Goal: Task Accomplishment & Management: Use online tool/utility

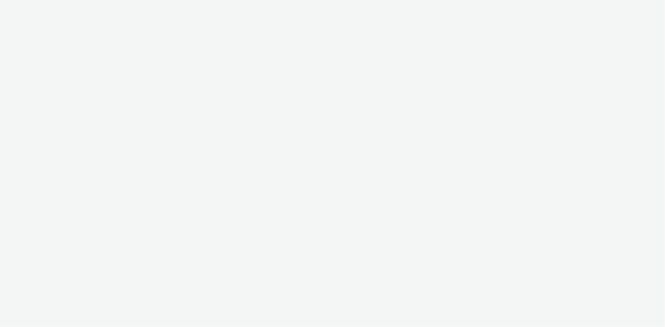
select select "d07aba32-d775-4fed-a722-f10c6504dd64"
select select "f97d6638-e0a1-4f7a-bf46-55015878e29e"
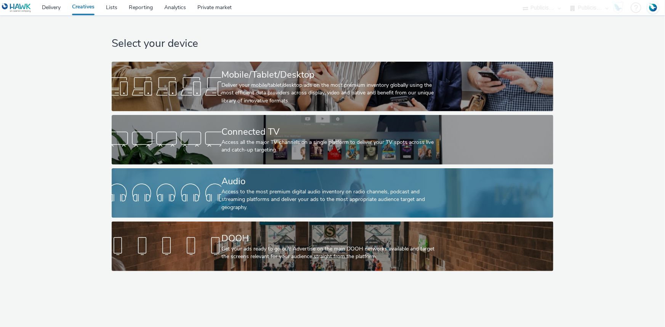
click at [273, 204] on div "Access to the most premium digital audio inventory on radio channels, podcast a…" at bounding box center [330, 199] width 219 height 23
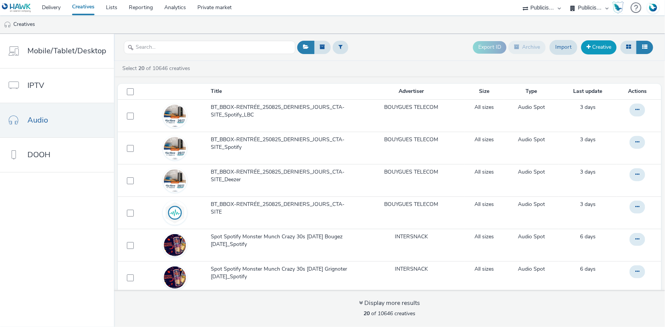
click at [592, 52] on link "Creative" at bounding box center [598, 47] width 35 height 14
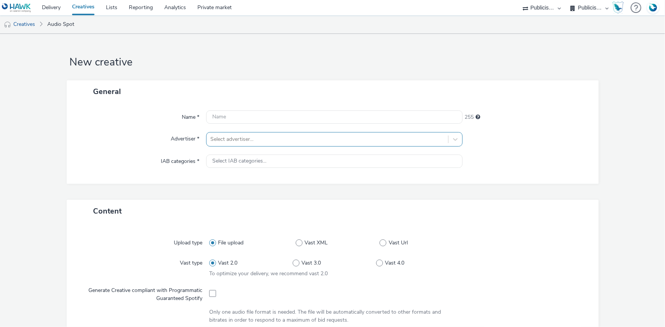
click at [230, 138] on div at bounding box center [327, 139] width 234 height 9
type input "interm"
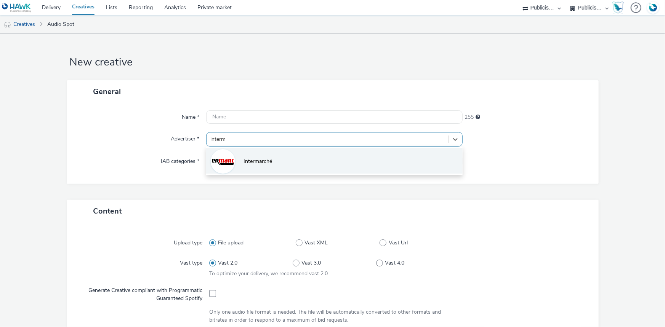
click at [290, 170] on li "Intermarché" at bounding box center [334, 161] width 257 height 26
type input "[URL][DOMAIN_NAME]"
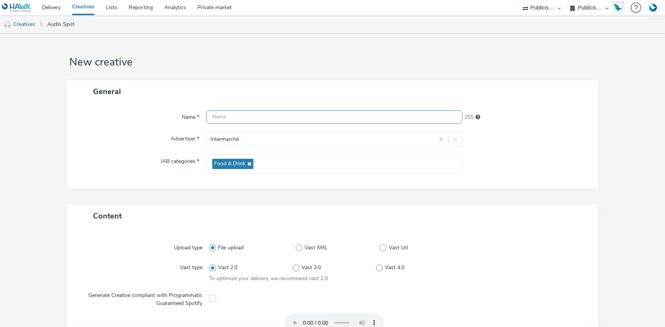
click at [237, 115] on input "text" at bounding box center [334, 117] width 257 height 13
paste input "ITM [PERSON_NAME] DEGJJ M18 PNNS1 [DATE]"
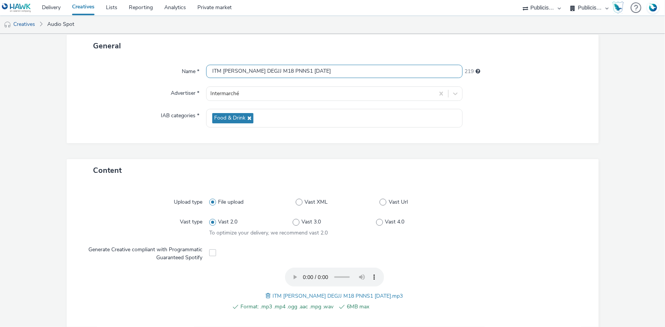
scroll to position [208, 0]
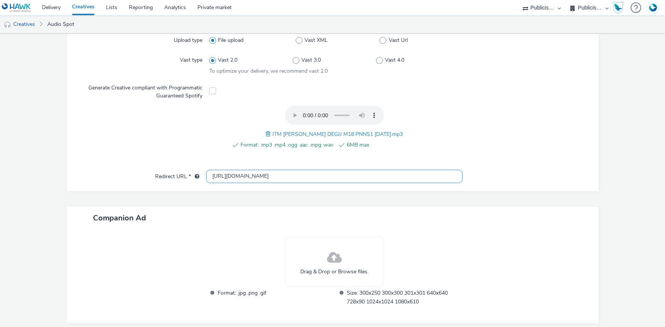
type input "ITM [PERSON_NAME] DEGJJ M18 PNNS1 [DATE]"
click at [220, 176] on input "[URL][DOMAIN_NAME]" at bounding box center [334, 176] width 257 height 13
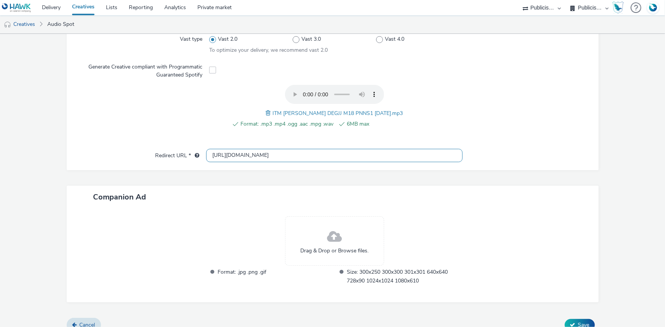
scroll to position [239, 0]
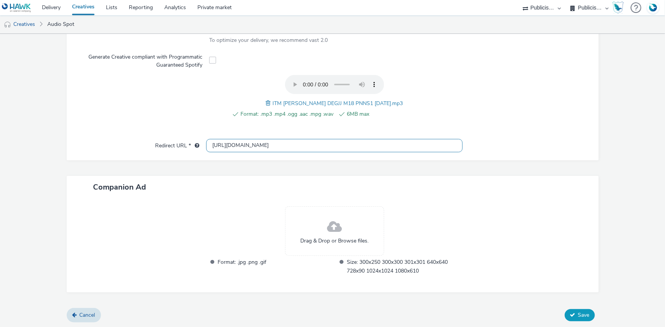
type input "[URL][DOMAIN_NAME]"
click at [583, 315] on span "Save" at bounding box center [583, 315] width 11 height 7
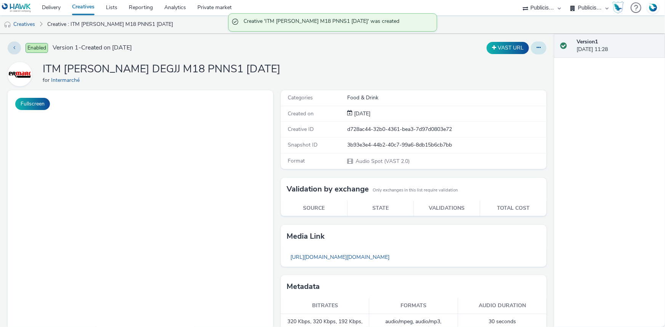
click at [537, 49] on icon at bounding box center [539, 47] width 4 height 5
click at [510, 77] on link "Duplicate" at bounding box center [517, 78] width 57 height 15
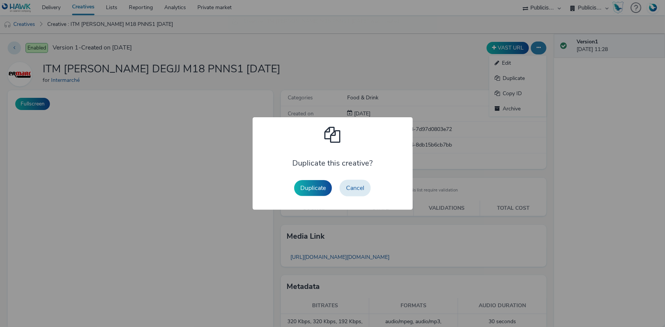
click at [303, 189] on button "Duplicate" at bounding box center [313, 188] width 38 height 16
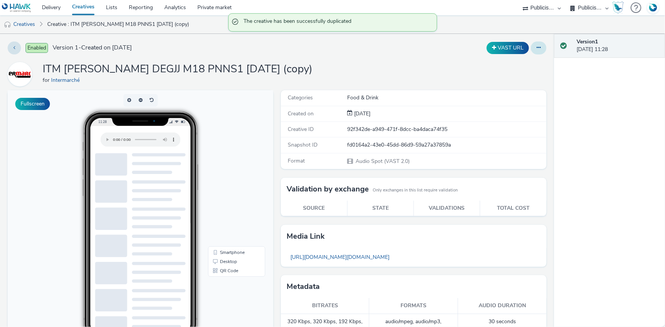
click at [537, 47] on icon at bounding box center [539, 47] width 4 height 5
click at [518, 63] on link "Edit" at bounding box center [517, 63] width 57 height 15
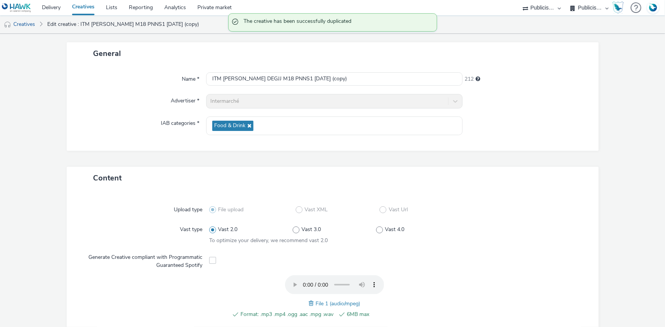
scroll to position [138, 0]
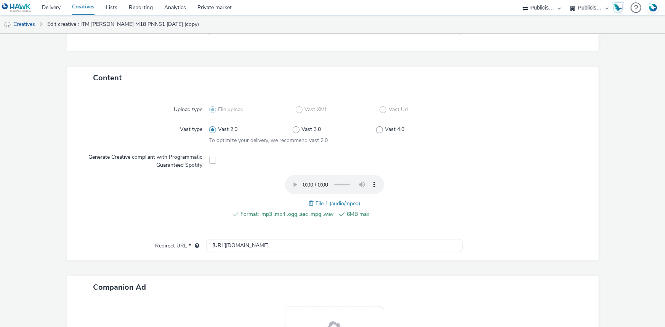
click at [309, 201] on span at bounding box center [312, 203] width 7 height 8
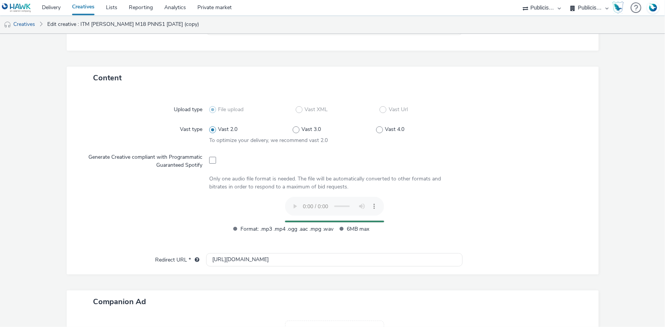
scroll to position [34, 0]
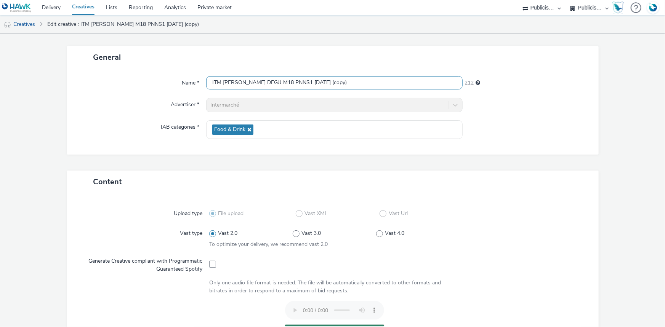
click at [242, 85] on input "ITM [PERSON_NAME] DEGJJ M18 PNNS1 [DATE] (copy)" at bounding box center [334, 82] width 257 height 13
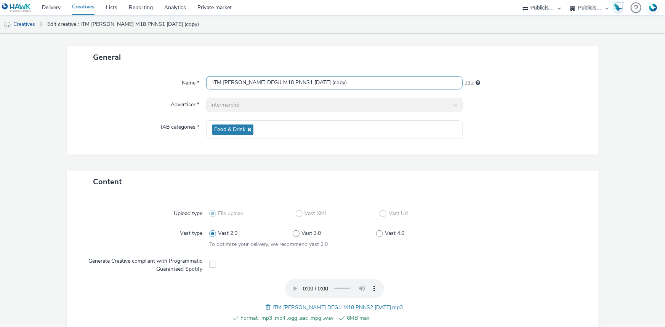
click at [242, 85] on input "ITM [PERSON_NAME] DEGJJ M18 PNNS1 [DATE] (copy)" at bounding box center [334, 82] width 257 height 13
paste input "2 [DATE]"
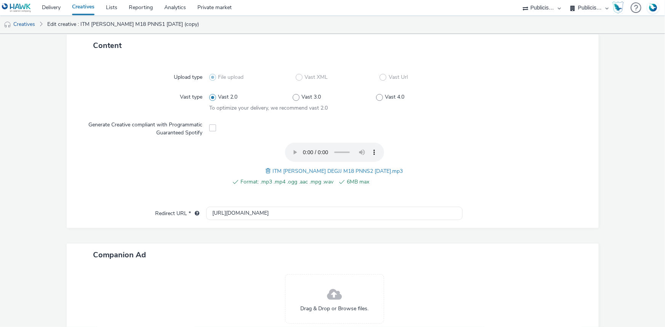
scroll to position [239, 0]
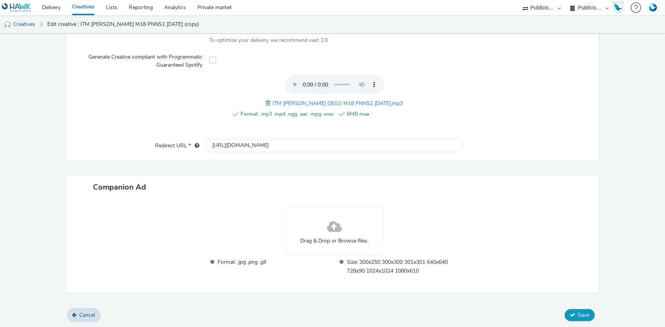
type input "ITM [PERSON_NAME] DEGJJ M18 PNNS2 [DATE]"
click at [570, 313] on icon at bounding box center [572, 315] width 5 height 5
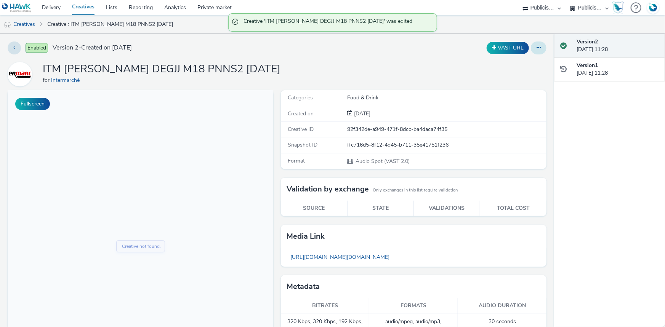
click at [537, 50] on button at bounding box center [539, 48] width 16 height 13
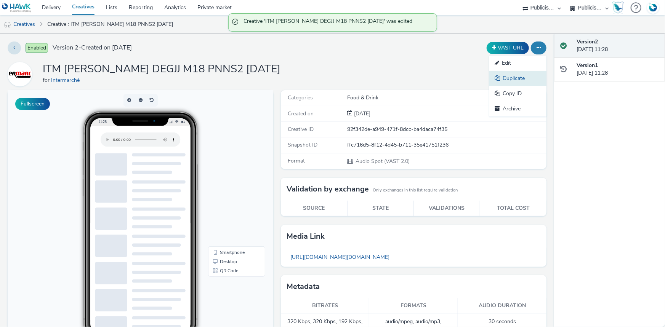
click at [516, 77] on link "Duplicate" at bounding box center [517, 78] width 57 height 15
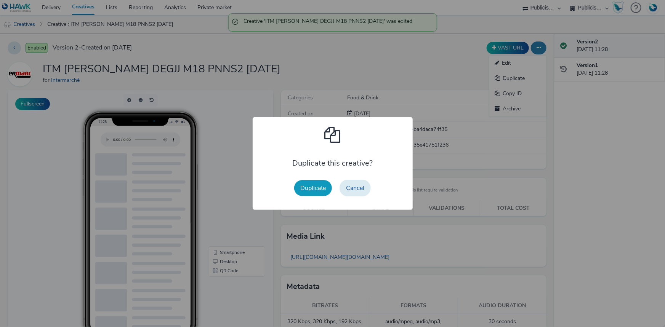
click at [316, 189] on button "Duplicate" at bounding box center [313, 188] width 38 height 16
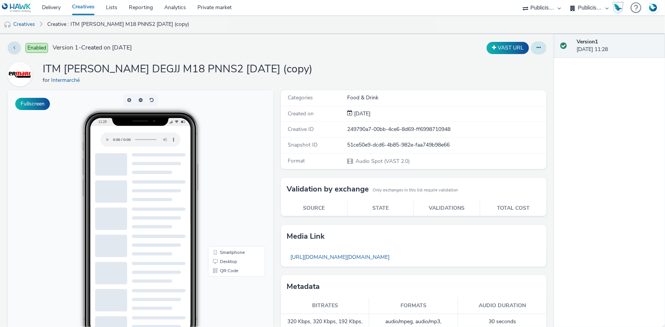
click at [537, 49] on icon at bounding box center [539, 47] width 4 height 5
click at [507, 63] on link "Edit" at bounding box center [517, 63] width 57 height 15
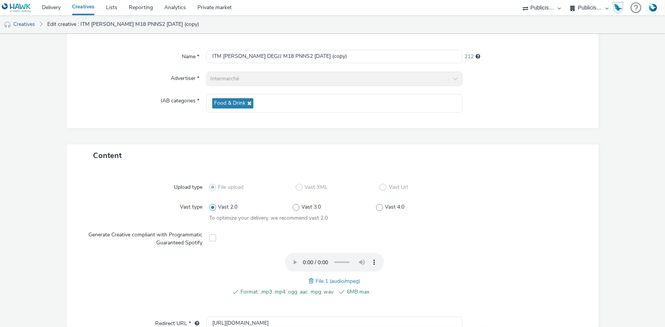
scroll to position [69, 0]
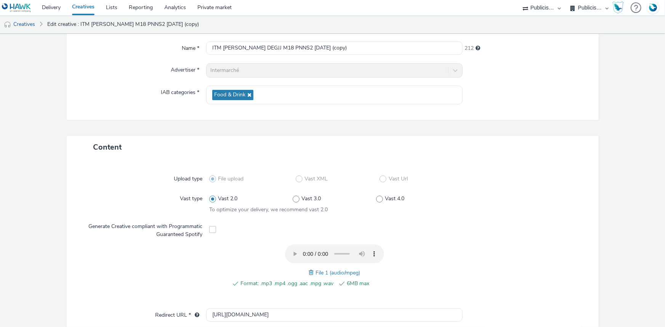
click at [309, 273] on span at bounding box center [312, 273] width 7 height 8
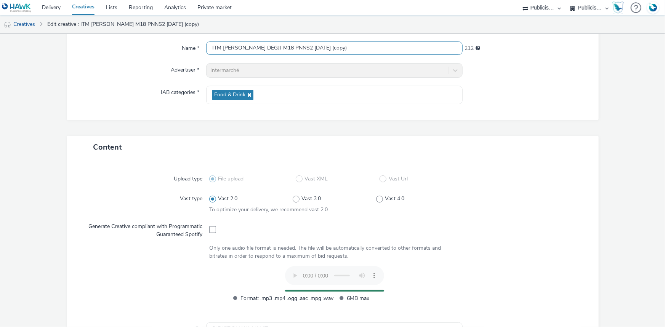
click at [262, 49] on input "ITM [PERSON_NAME] DEGJJ M18 PNNS2 [DATE] (copy)" at bounding box center [334, 48] width 257 height 13
paste input "3 [DATE]"
type input "ITM [PERSON_NAME] DEGJJ M18 PNNS3 [DATE]"
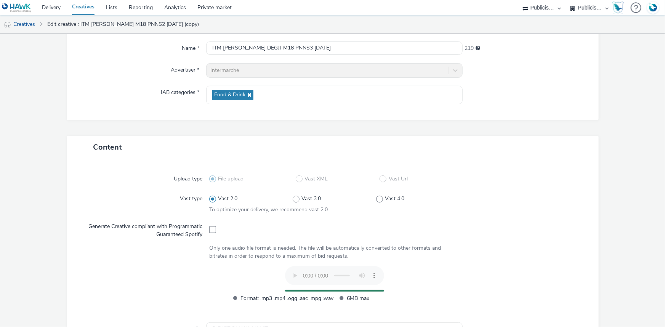
click at [557, 140] on div "Content" at bounding box center [333, 147] width 532 height 22
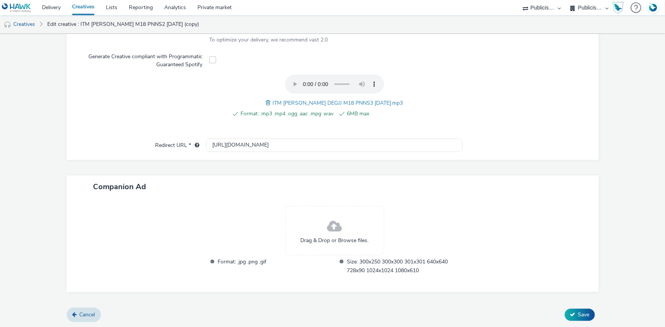
scroll to position [239, 0]
click at [572, 315] on button "Save" at bounding box center [580, 316] width 30 height 12
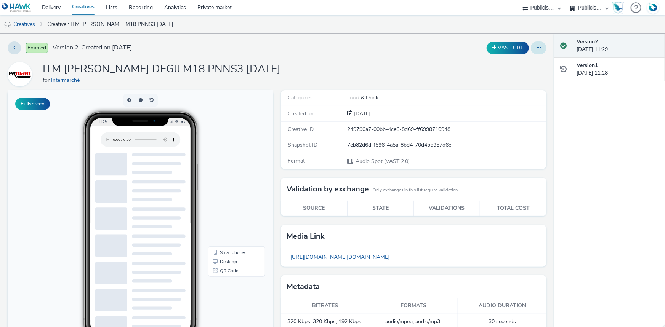
click at [531, 48] on button at bounding box center [539, 48] width 16 height 13
click at [519, 77] on link "Duplicate" at bounding box center [517, 78] width 57 height 15
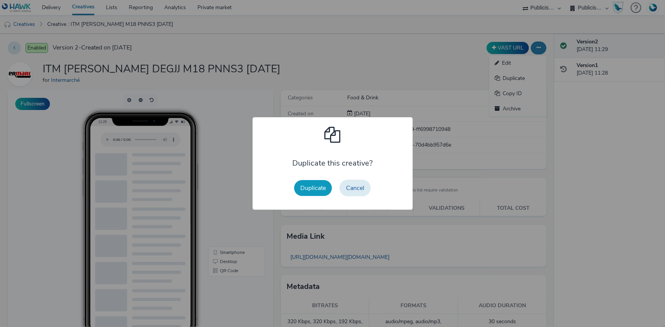
click at [320, 186] on button "Duplicate" at bounding box center [313, 188] width 38 height 16
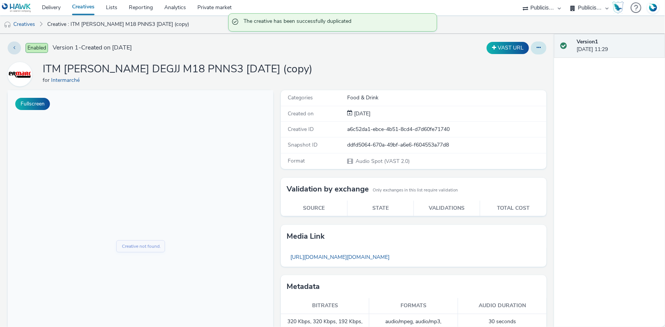
click at [536, 46] on button at bounding box center [539, 48] width 16 height 13
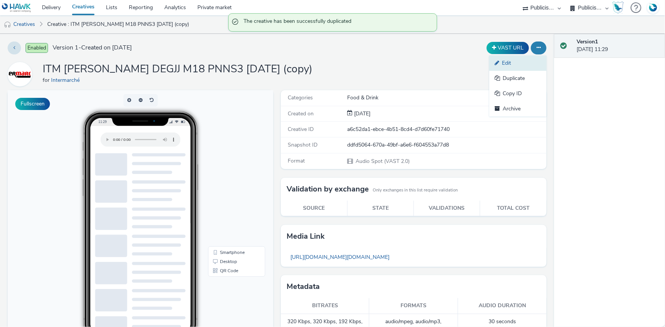
click at [513, 63] on link "Edit" at bounding box center [517, 63] width 57 height 15
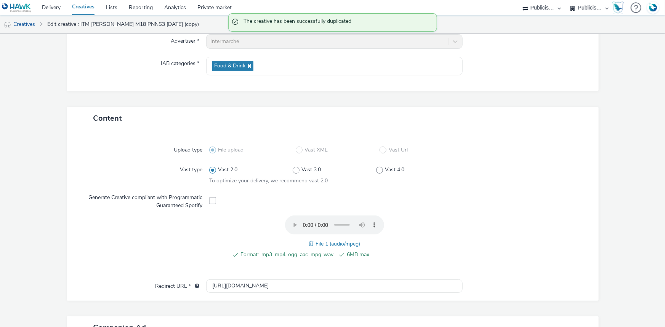
scroll to position [104, 0]
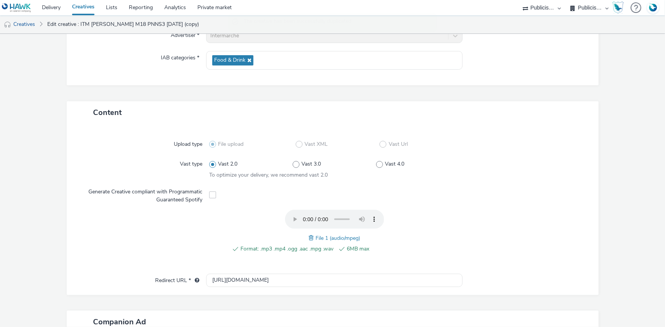
click at [309, 239] on span at bounding box center [312, 238] width 7 height 8
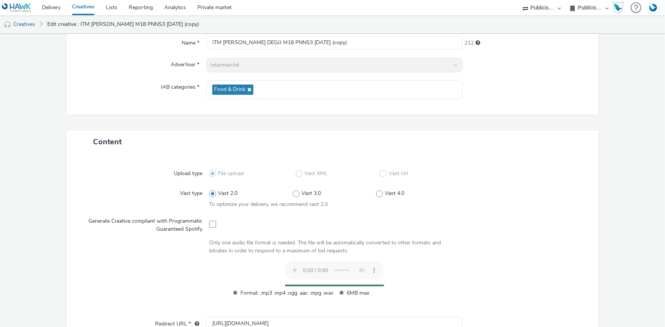
scroll to position [34, 0]
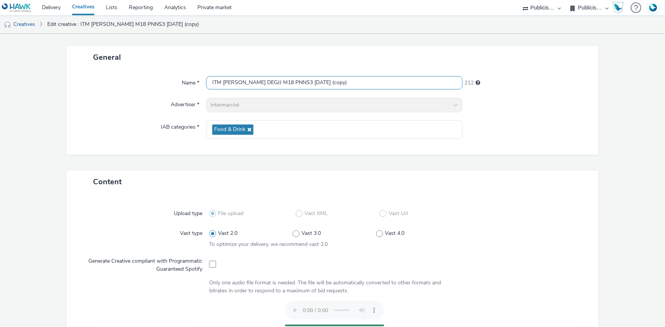
click at [282, 80] on input "ITM [PERSON_NAME] DEGJJ M18 PNNS3 [DATE] (copy)" at bounding box center [334, 82] width 257 height 13
paste input "MAR M18 PNNS1 [DATE]"
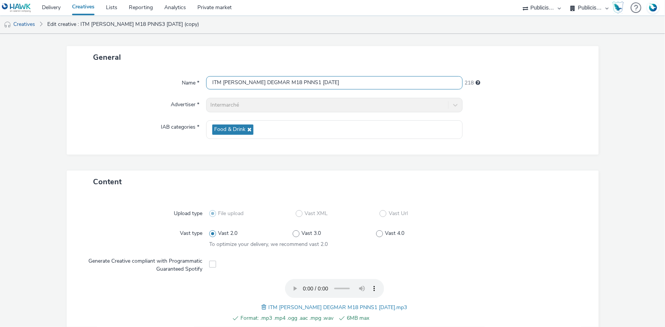
type input "ITM [PERSON_NAME] DEGMAR M18 PNNS1 [DATE]"
click at [556, 156] on div "General Name * ITM [PERSON_NAME] M18 PNNS1 [DATE] 218 Advertiser * Intermarché …" at bounding box center [333, 108] width 532 height 125
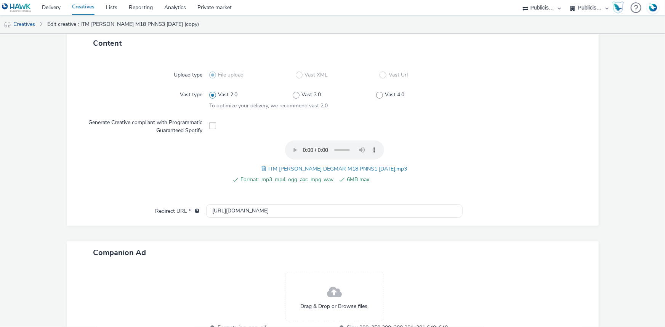
scroll to position [239, 0]
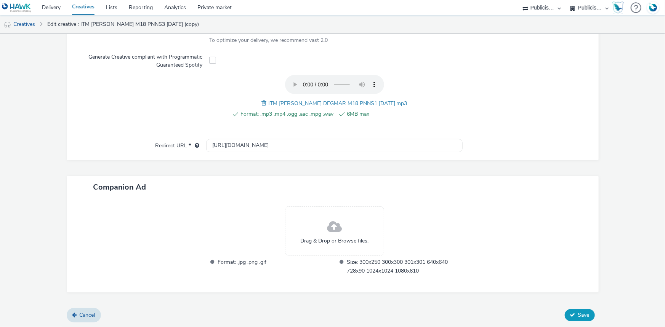
click at [586, 319] on button "Save" at bounding box center [580, 316] width 30 height 12
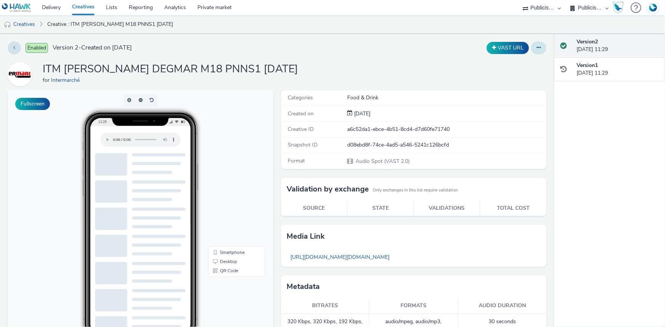
click at [537, 46] on button at bounding box center [539, 48] width 16 height 13
click at [502, 80] on link "Duplicate" at bounding box center [517, 78] width 57 height 15
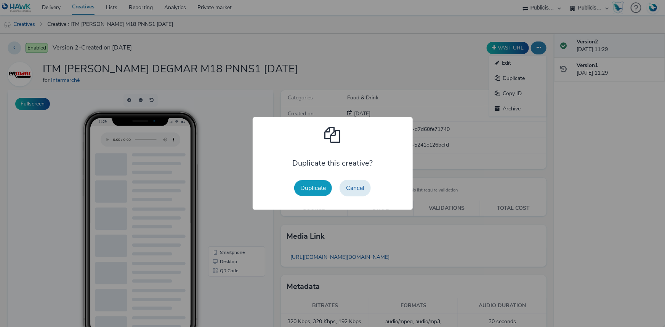
click at [314, 189] on button "Duplicate" at bounding box center [313, 188] width 38 height 16
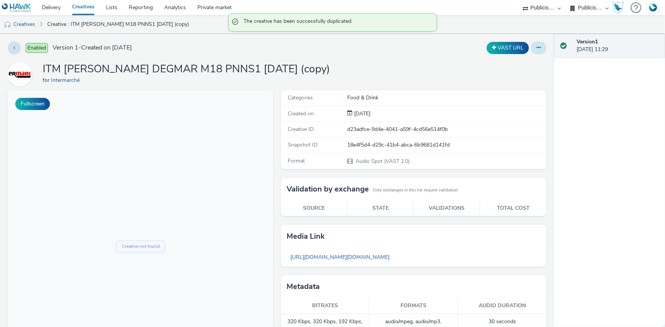
click at [536, 49] on button at bounding box center [539, 48] width 16 height 13
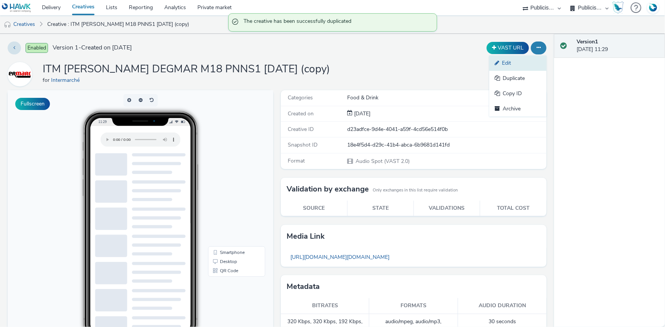
click at [507, 65] on link "Edit" at bounding box center [517, 63] width 57 height 15
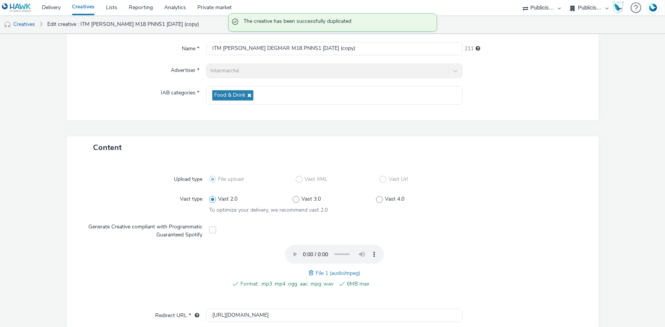
scroll to position [69, 0]
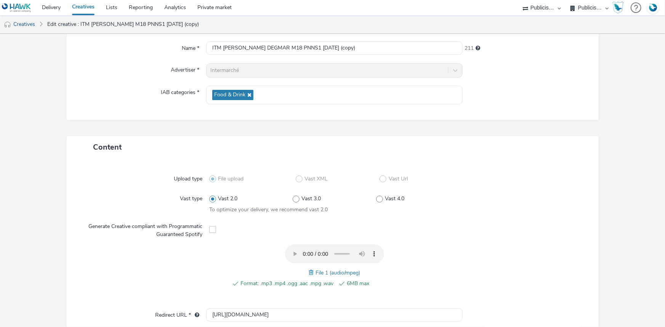
click at [309, 269] on span at bounding box center [312, 273] width 7 height 8
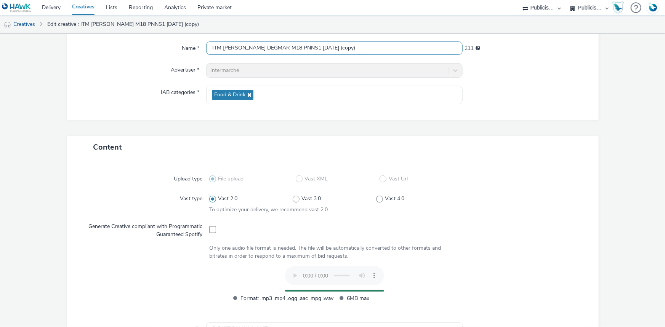
click at [263, 45] on input "ITM [PERSON_NAME] DEGMAR M18 PNNS1 [DATE] (copy)" at bounding box center [334, 48] width 257 height 13
paste input "2 [DATE]"
type input "ITM [PERSON_NAME] DEGMAR M18 PNNS2 [DATE]"
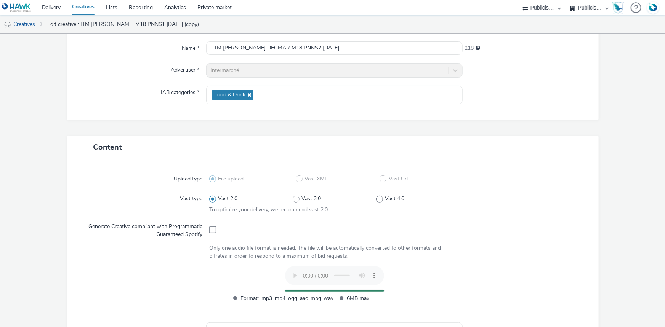
click at [533, 172] on div at bounding box center [522, 179] width 125 height 14
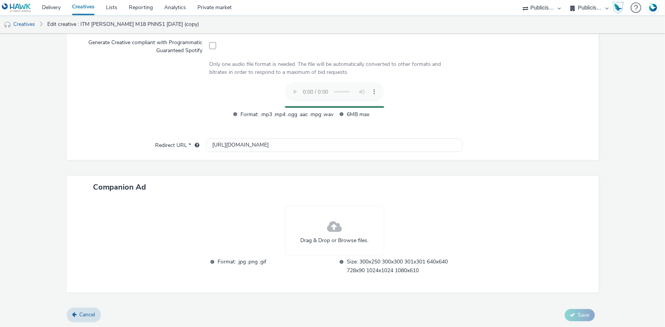
scroll to position [239, 0]
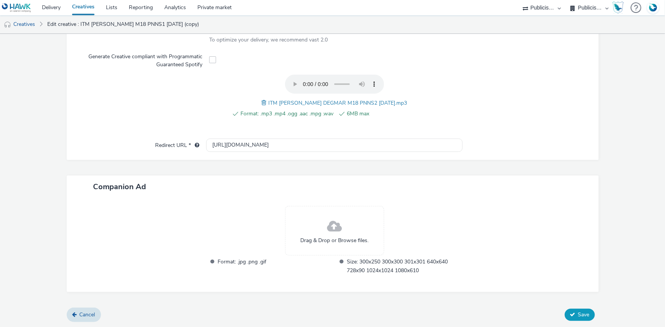
click at [579, 316] on span "Save" at bounding box center [583, 314] width 11 height 7
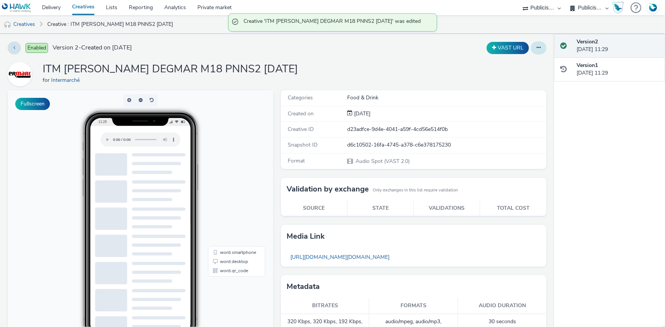
click at [538, 51] on button at bounding box center [539, 48] width 16 height 13
click at [518, 78] on link "Duplicate" at bounding box center [517, 78] width 57 height 15
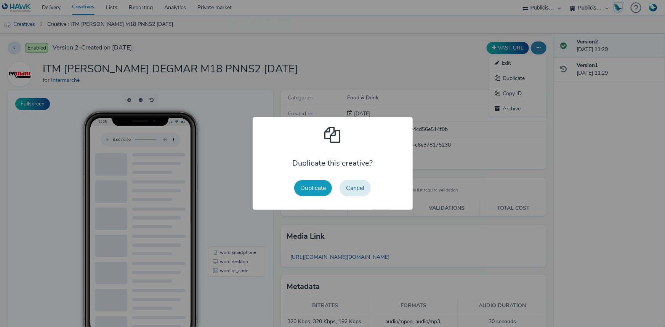
click at [311, 190] on button "Duplicate" at bounding box center [313, 188] width 38 height 16
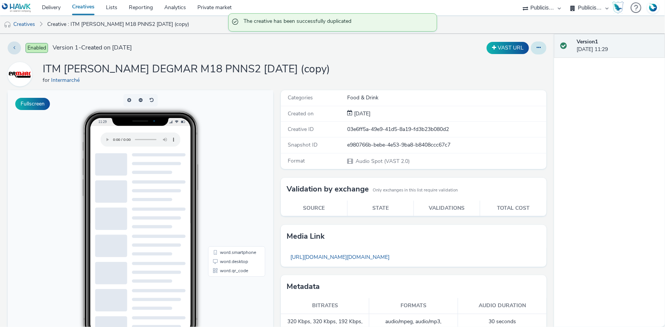
click at [532, 51] on button at bounding box center [539, 48] width 16 height 13
click at [517, 64] on link "Edit" at bounding box center [517, 63] width 57 height 15
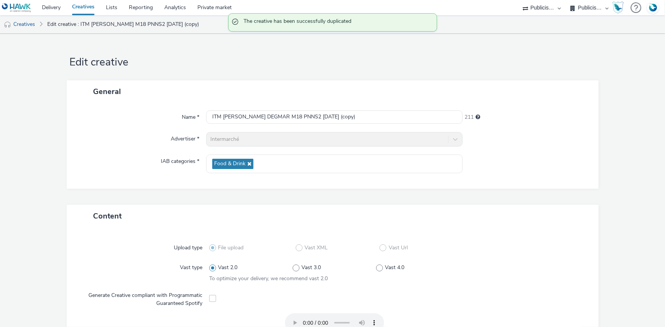
scroll to position [34, 0]
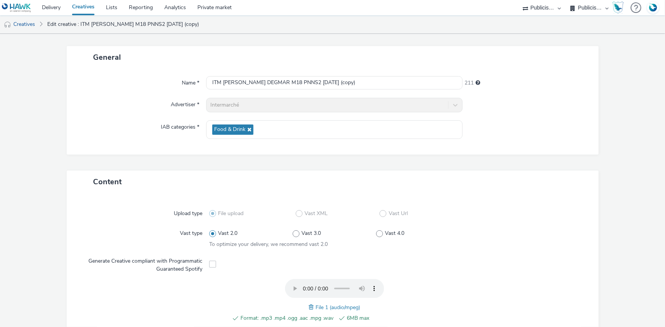
click at [309, 307] on span at bounding box center [312, 307] width 7 height 8
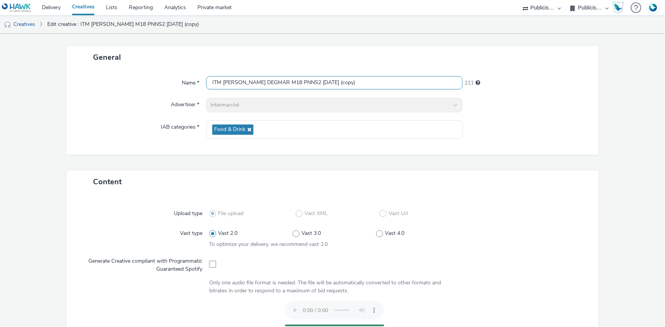
click at [284, 83] on input "ITM [PERSON_NAME] DEGMAR M18 PNNS2 [DATE] (copy)" at bounding box center [334, 82] width 257 height 13
paste input "3 [DATE]"
type input "ITM [PERSON_NAME] DEGMAR M18 PNNS3 [DATE]"
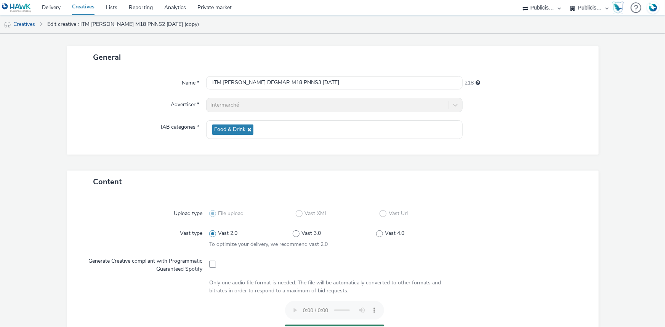
click at [501, 187] on div "Content" at bounding box center [333, 182] width 532 height 22
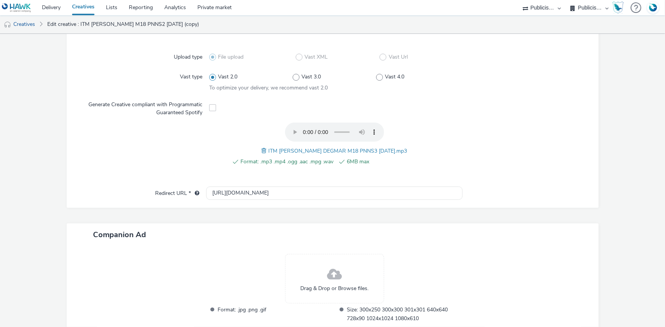
scroll to position [239, 0]
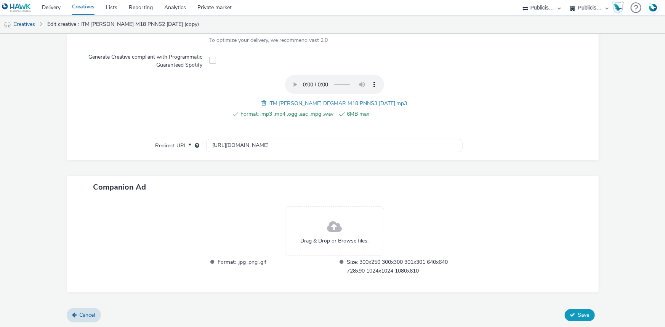
click at [578, 316] on span "Save" at bounding box center [583, 315] width 11 height 7
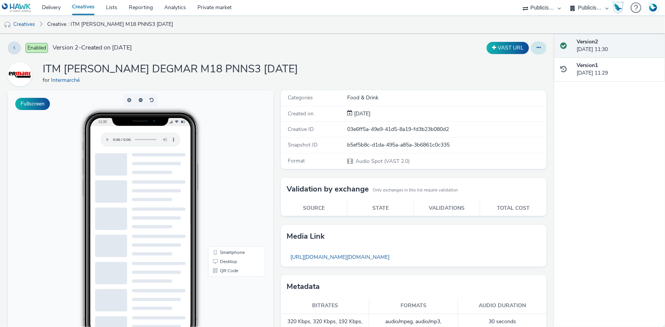
click at [537, 48] on button at bounding box center [539, 48] width 16 height 13
click at [516, 73] on link "Duplicate" at bounding box center [517, 78] width 57 height 15
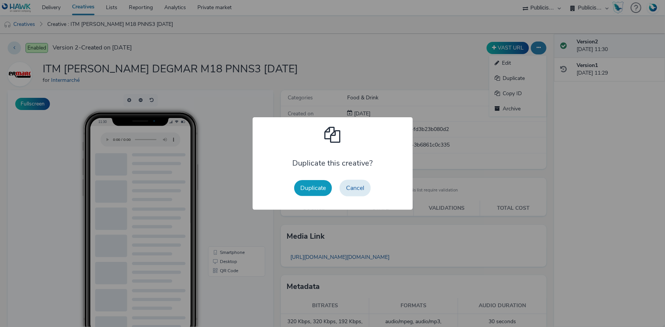
click at [301, 186] on button "Duplicate" at bounding box center [313, 188] width 38 height 16
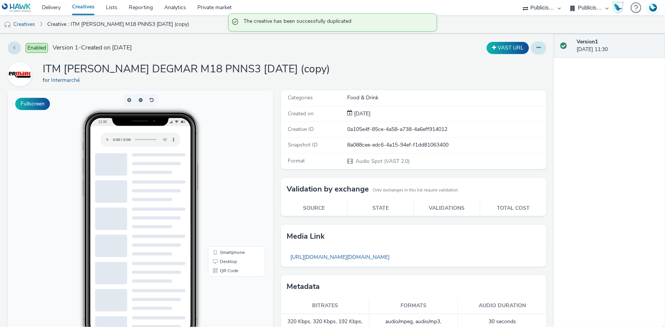
click at [537, 46] on icon at bounding box center [539, 47] width 4 height 5
click at [519, 68] on link "Edit" at bounding box center [517, 63] width 57 height 15
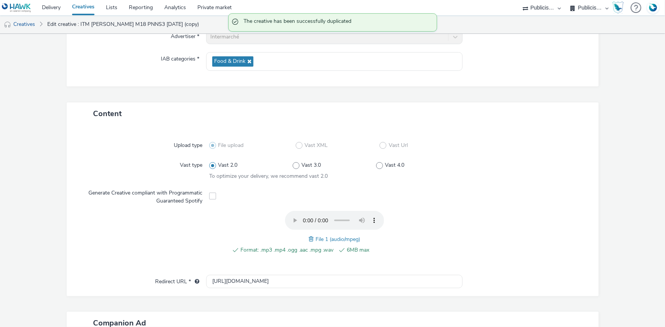
scroll to position [104, 0]
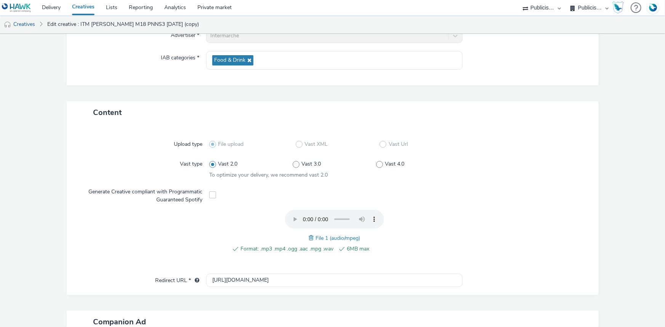
click at [309, 237] on span at bounding box center [312, 238] width 7 height 8
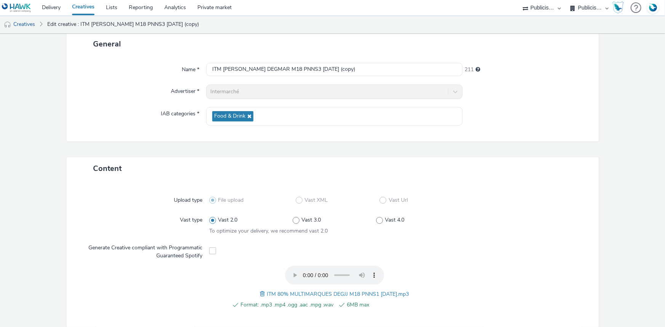
scroll to position [69, 0]
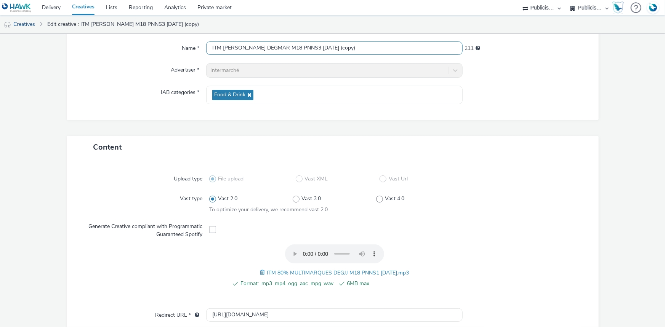
click at [234, 53] on input "ITM [PERSON_NAME] DEGMAR M18 PNNS3 [DATE] (copy)" at bounding box center [334, 48] width 257 height 13
paste input "80% MULTIMARQUES DEGJJ M18 PNNS1 [DATE]"
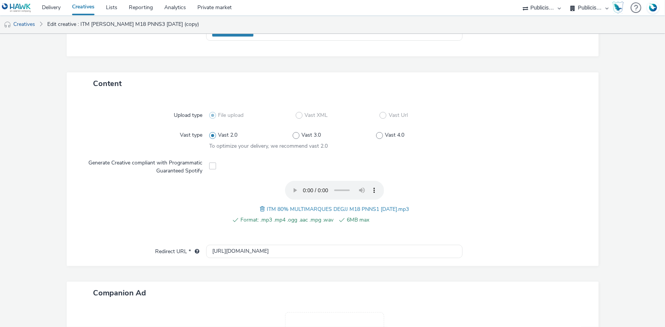
scroll to position [239, 0]
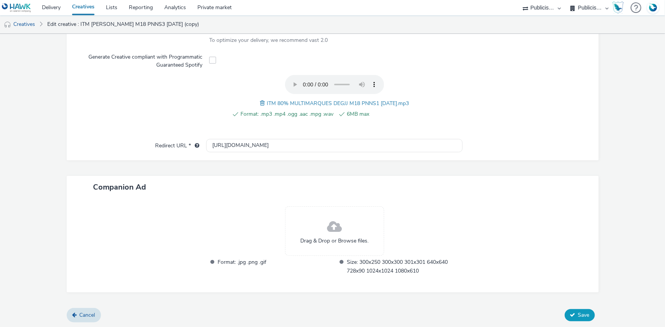
type input "ITM 80% MULTIMARQUES DEGJJ M18 PNNS1 [DATE]"
click at [578, 314] on span "Save" at bounding box center [583, 315] width 11 height 7
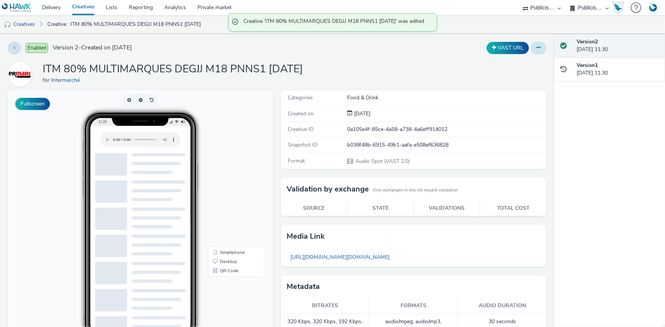
click at [537, 49] on icon at bounding box center [539, 47] width 4 height 5
click at [497, 82] on link "Duplicate" at bounding box center [517, 78] width 57 height 15
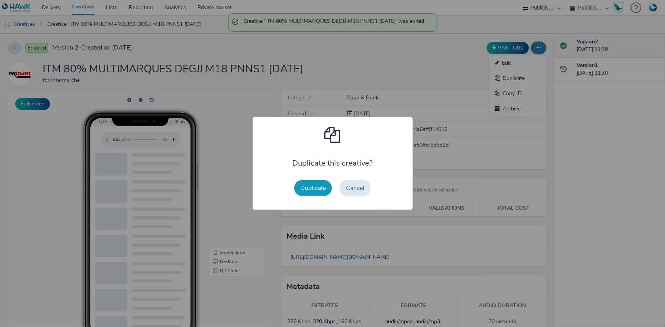
click at [318, 190] on button "Duplicate" at bounding box center [313, 188] width 38 height 16
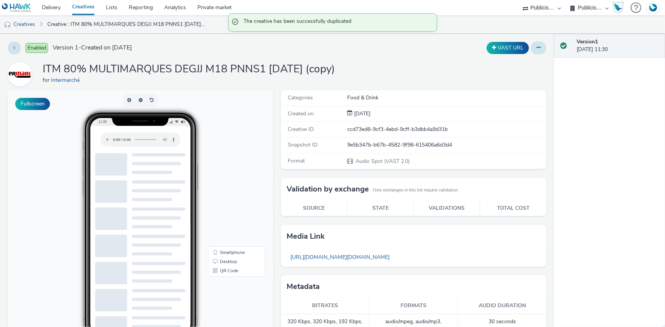
click at [532, 51] on button at bounding box center [539, 48] width 16 height 13
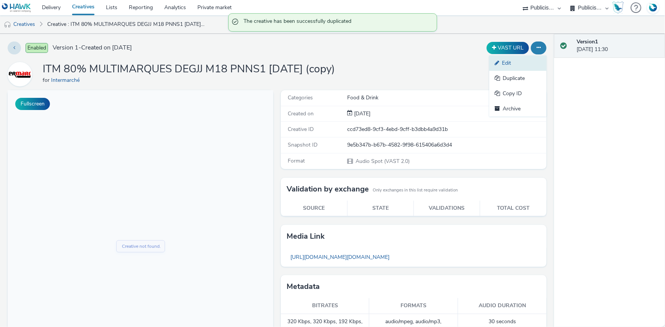
click at [519, 62] on link "Edit" at bounding box center [517, 63] width 57 height 15
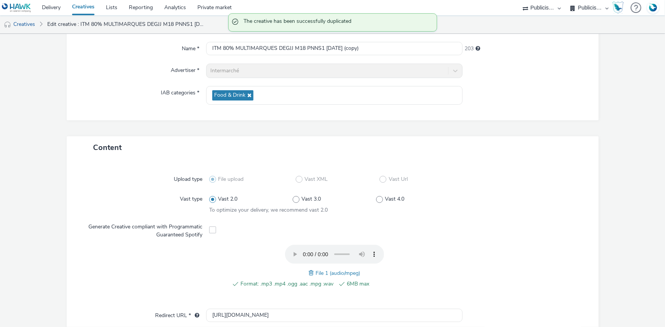
scroll to position [69, 0]
click at [309, 273] on span at bounding box center [312, 273] width 7 height 8
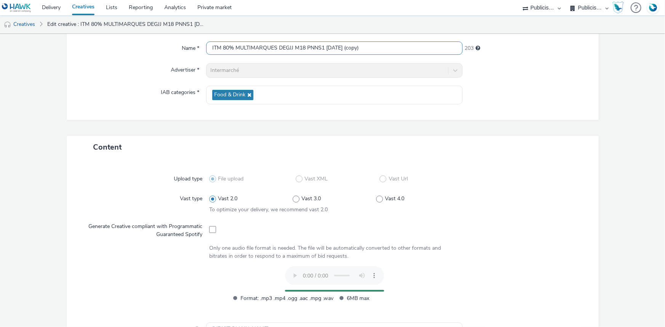
click at [279, 43] on input "ITM 80% MULTIMARQUES DEGJJ M18 PNNS1 [DATE] (copy)" at bounding box center [334, 48] width 257 height 13
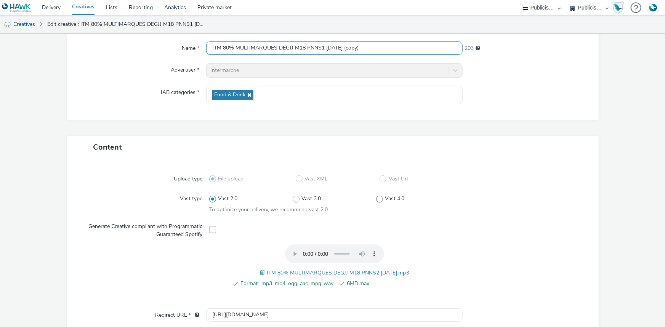
click at [279, 43] on input "ITM 80% MULTIMARQUES DEGJJ M18 PNNS1 [DATE] (copy)" at bounding box center [334, 48] width 257 height 13
paste input "2 [DATE]"
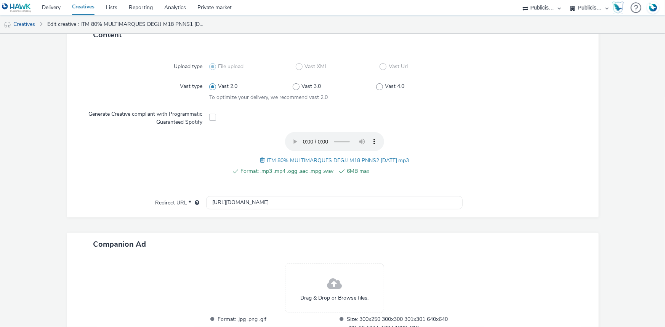
scroll to position [239, 0]
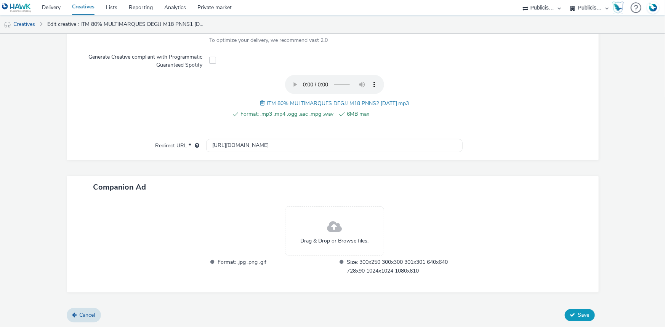
type input "ITM 80% MULTIMARQUES DEGJJ M18 PNNS2 [DATE]"
click at [578, 317] on span "Save" at bounding box center [583, 315] width 11 height 7
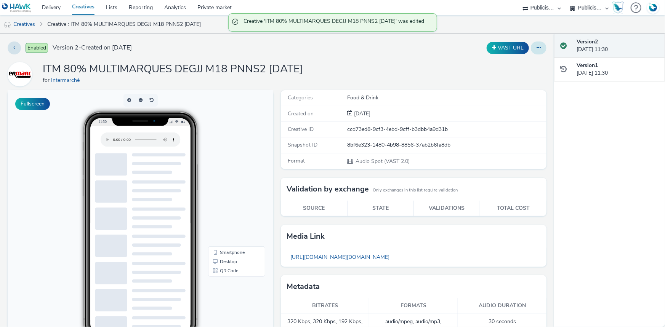
click at [537, 47] on icon at bounding box center [539, 47] width 4 height 5
click at [508, 79] on link "Duplicate" at bounding box center [517, 78] width 57 height 15
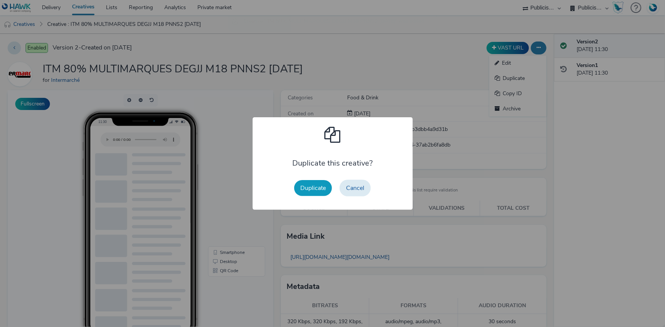
click at [305, 188] on button "Duplicate" at bounding box center [313, 188] width 38 height 16
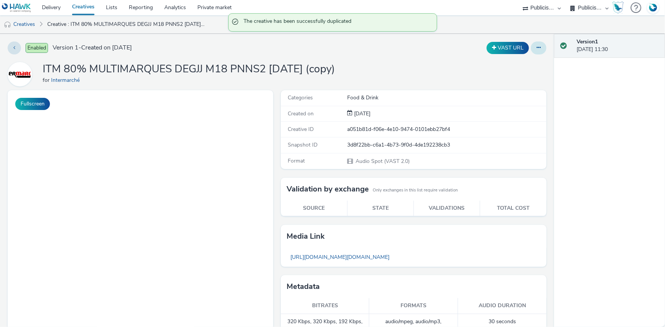
click at [537, 50] on icon at bounding box center [539, 47] width 4 height 5
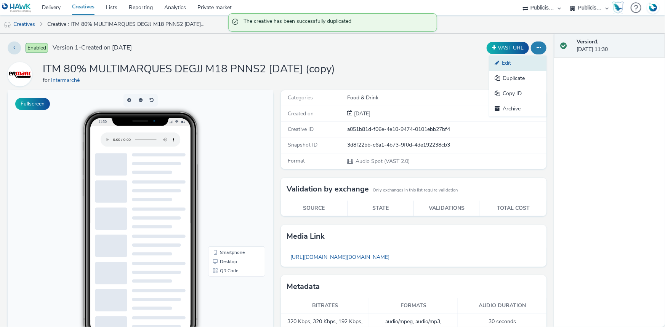
click at [508, 64] on link "Edit" at bounding box center [517, 63] width 57 height 15
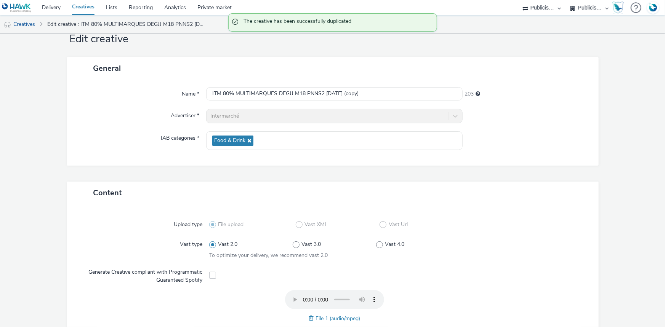
scroll to position [138, 0]
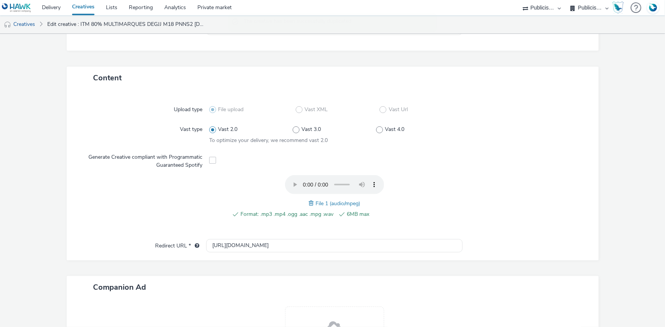
click at [309, 202] on span at bounding box center [312, 203] width 7 height 8
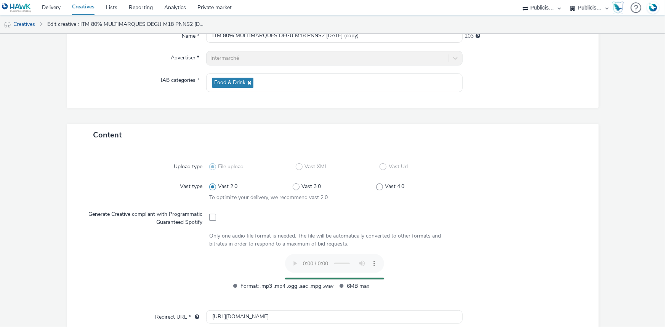
scroll to position [0, 0]
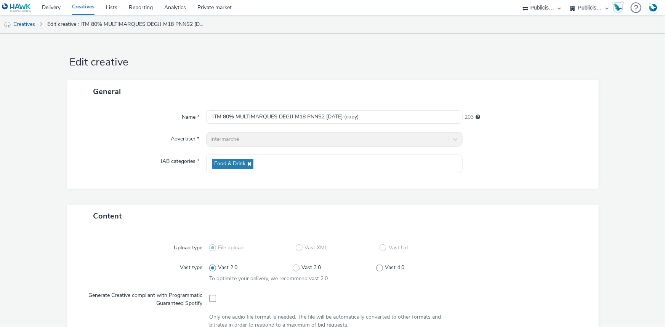
click at [289, 125] on div "Name * ITM 80% MULTIMARQUES DEGJJ M18 PNNS2 [DATE] (copy) 203 Advertiser * Inte…" at bounding box center [333, 146] width 532 height 86
click at [290, 115] on input "ITM 80% MULTIMARQUES DEGJJ M18 PNNS2 [DATE] (copy)" at bounding box center [334, 117] width 257 height 13
paste input "3 [DATE]"
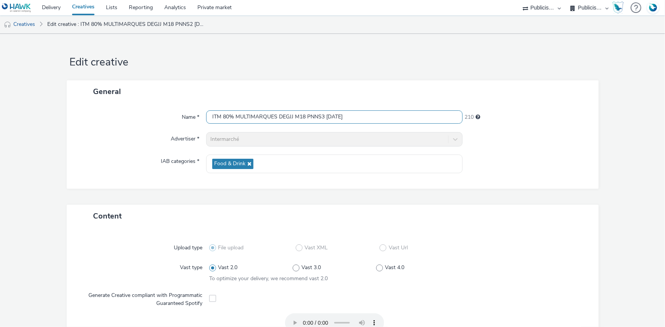
type input "ITM 80% MULTIMARQUES DEGJJ M18 PNNS3 [DATE]"
click at [496, 173] on div "Name * ITM 80% MULTIMARQUES DEGJJ M18 PNNS3 [DATE] 210 Advertiser * Intermarché…" at bounding box center [333, 146] width 532 height 86
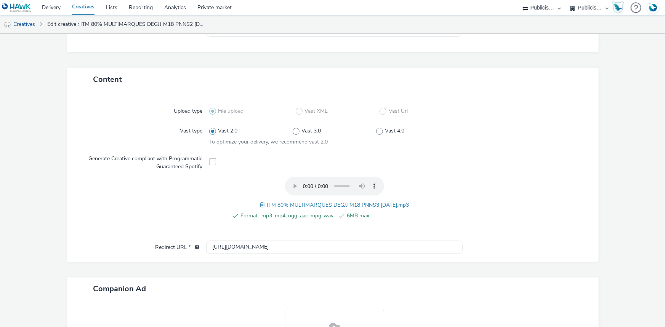
scroll to position [239, 0]
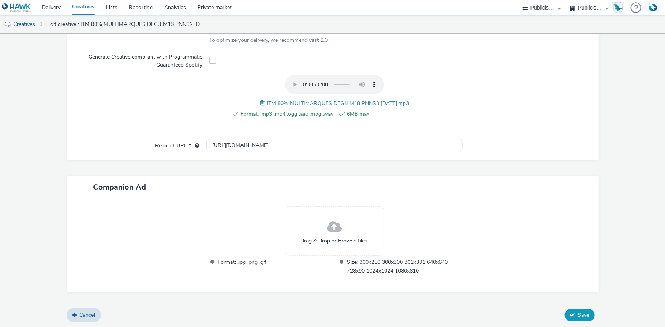
click at [578, 314] on span "Save" at bounding box center [583, 315] width 11 height 7
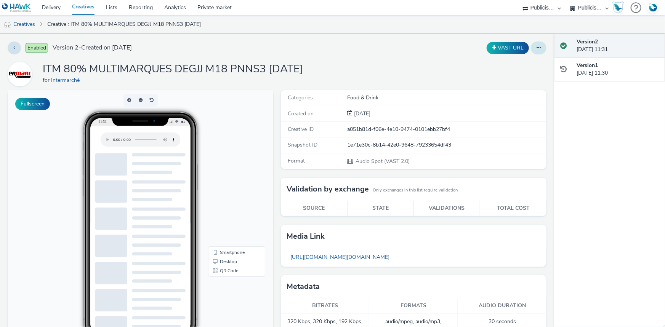
click at [531, 50] on button at bounding box center [539, 48] width 16 height 13
click at [520, 76] on link "Duplicate" at bounding box center [517, 78] width 57 height 15
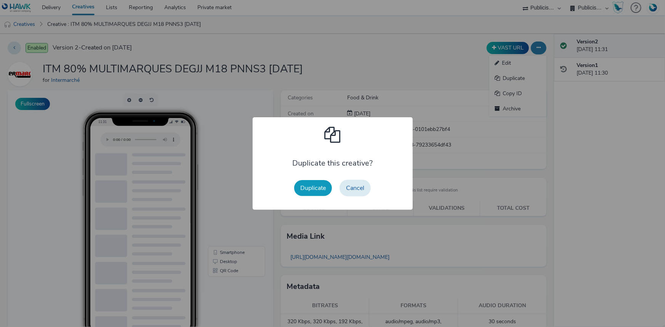
click at [314, 189] on button "Duplicate" at bounding box center [313, 188] width 38 height 16
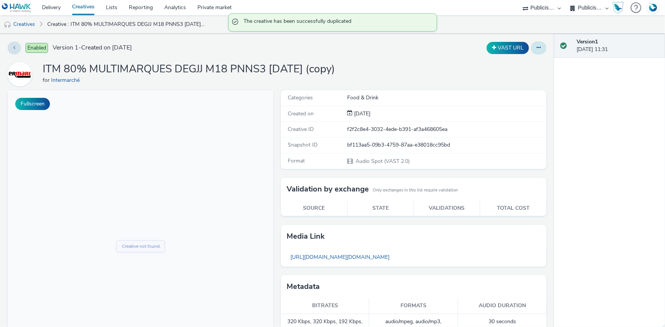
click at [537, 47] on icon at bounding box center [539, 47] width 4 height 5
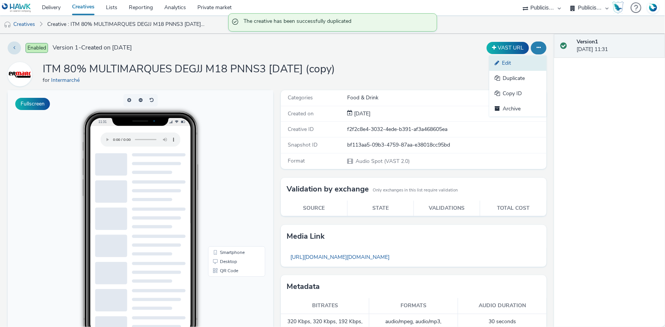
click at [510, 64] on link "Edit" at bounding box center [517, 63] width 57 height 15
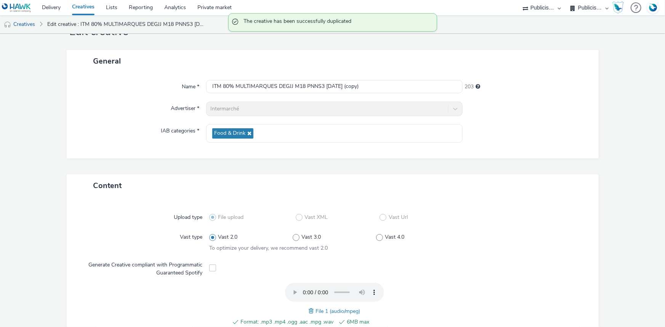
scroll to position [69, 0]
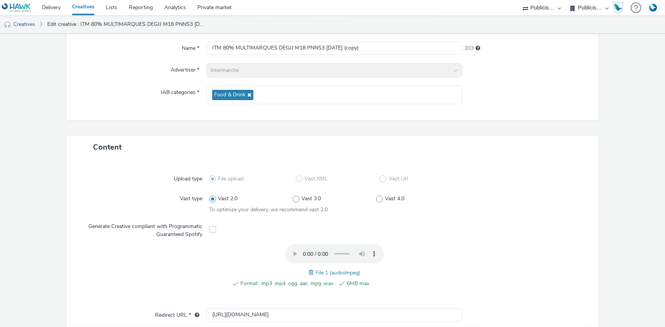
drag, startPoint x: 306, startPoint y: 270, endPoint x: 204, endPoint y: 261, distance: 102.6
click at [309, 271] on span at bounding box center [312, 273] width 7 height 8
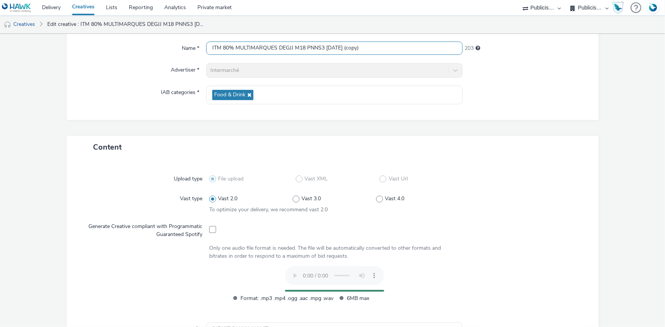
click at [301, 47] on input "ITM 80% MULTIMARQUES DEGJJ M18 PNNS3 [DATE] (copy)" at bounding box center [334, 48] width 257 height 13
paste input "MAR M18 PNNS1 [DATE]"
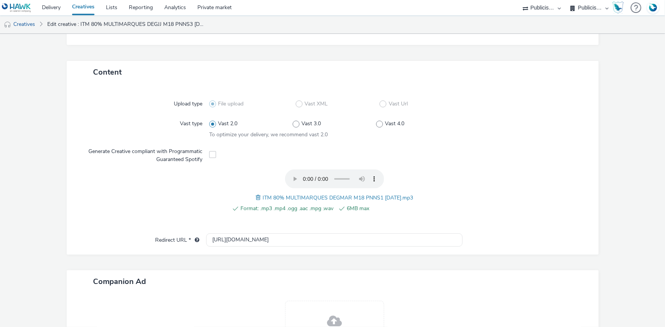
scroll to position [239, 0]
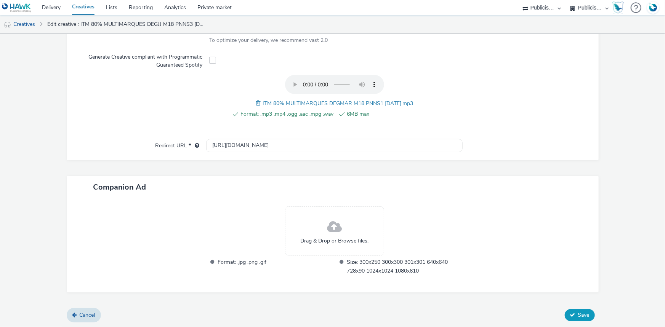
type input "ITM 80% MULTIMARQUES DEGMAR M18 PNNS1 [DATE]"
click at [565, 314] on button "Save" at bounding box center [580, 316] width 30 height 12
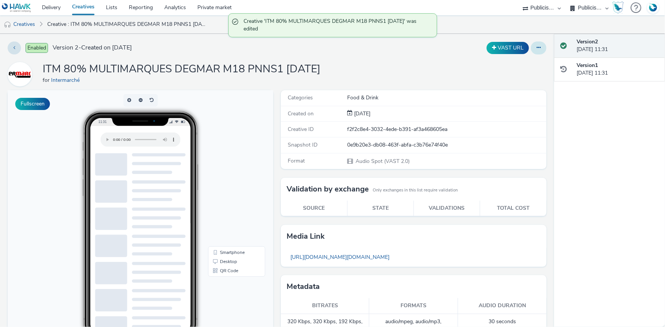
click at [537, 50] on icon at bounding box center [539, 47] width 4 height 5
click at [511, 76] on link "Duplicate" at bounding box center [517, 78] width 57 height 15
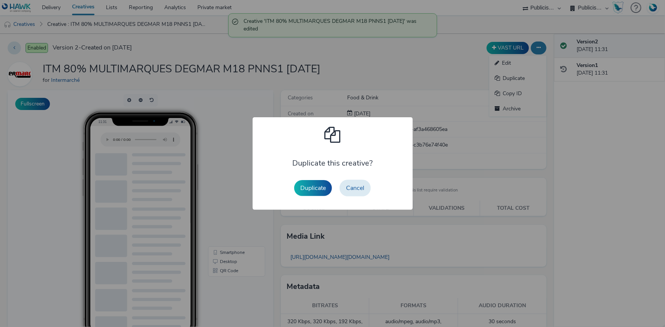
click at [311, 198] on div "Duplicate Cancel" at bounding box center [332, 188] width 84 height 24
click at [313, 192] on button "Duplicate" at bounding box center [313, 188] width 38 height 16
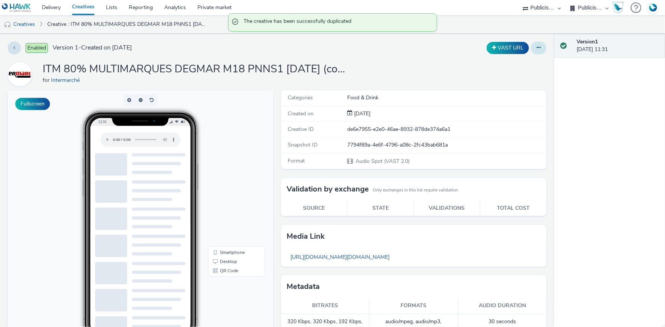
click at [537, 48] on icon at bounding box center [539, 47] width 4 height 5
click at [526, 61] on link "Edit" at bounding box center [517, 63] width 57 height 15
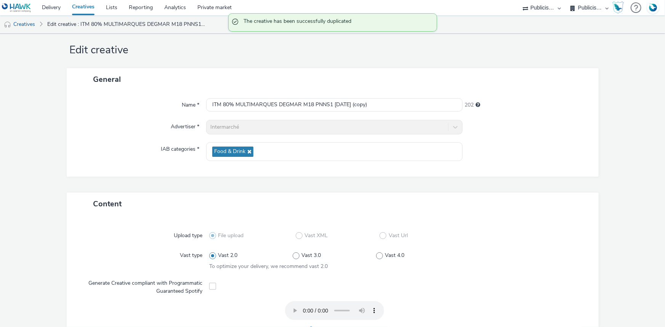
scroll to position [34, 0]
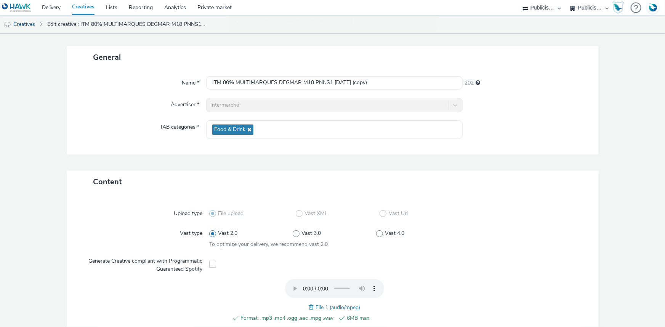
click at [309, 310] on span at bounding box center [312, 307] width 7 height 8
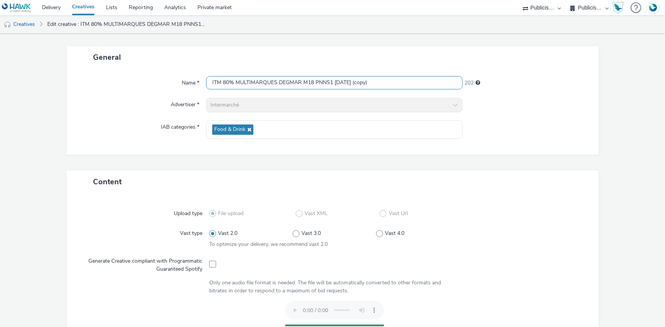
click at [324, 83] on input "ITM 80% MULTIMARQUES DEGMAR M18 PNNS1 [DATE] (copy)" at bounding box center [334, 82] width 257 height 13
paste input "2 [DATE]"
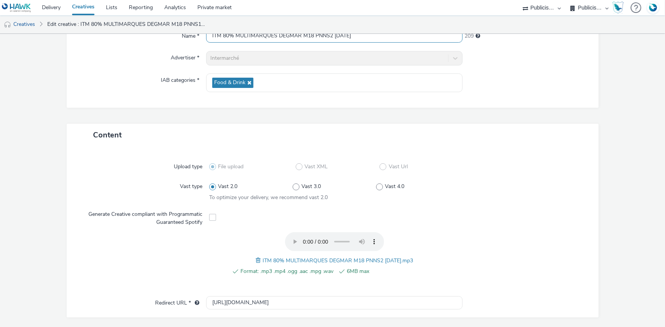
scroll to position [239, 0]
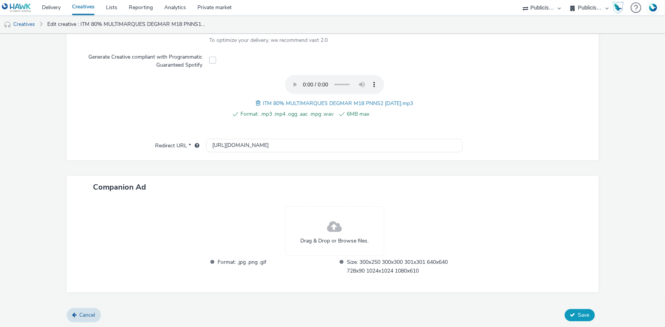
type input "ITM 80% MULTIMARQUES DEGMAR M18 PNNS2 [DATE]"
click at [582, 319] on button "Save" at bounding box center [580, 316] width 30 height 12
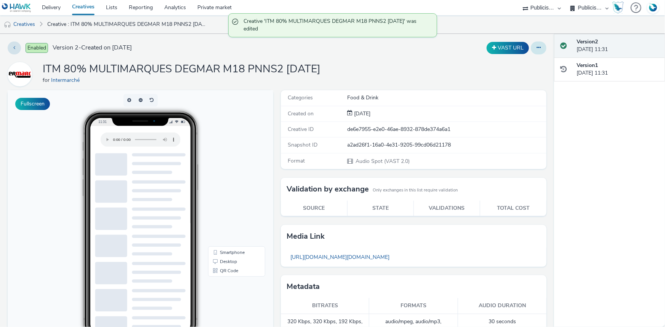
click at [537, 48] on icon at bounding box center [539, 47] width 4 height 5
click at [503, 77] on link "Duplicate" at bounding box center [517, 78] width 57 height 15
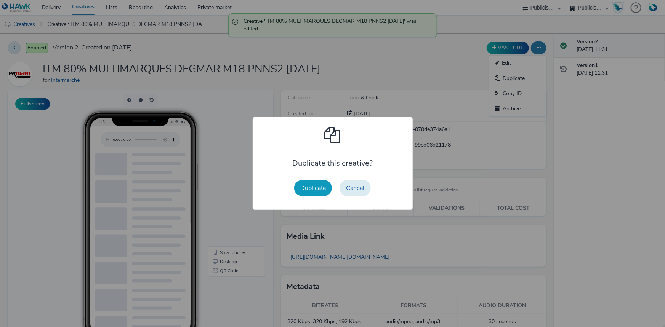
click at [314, 188] on button "Duplicate" at bounding box center [313, 188] width 38 height 16
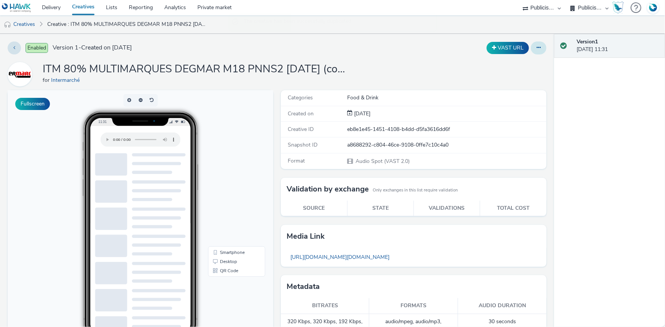
click at [537, 48] on button at bounding box center [539, 48] width 16 height 13
click at [521, 61] on link "Edit" at bounding box center [517, 63] width 57 height 15
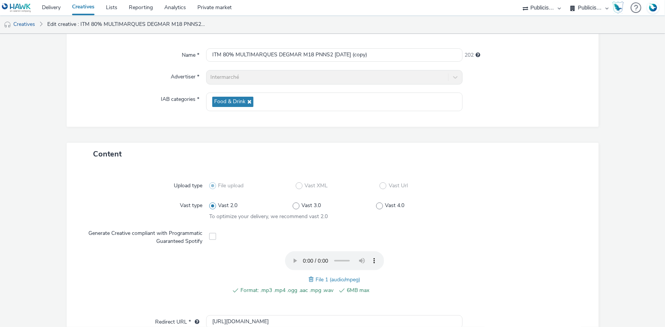
scroll to position [69, 0]
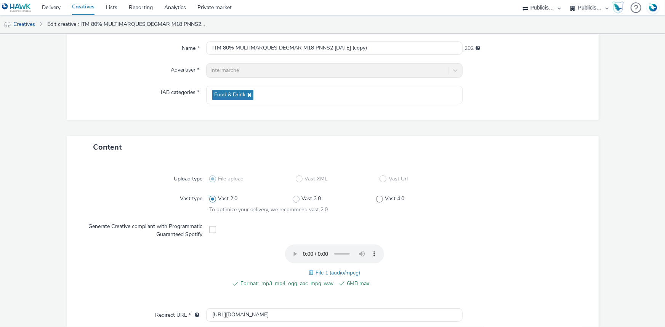
click at [309, 272] on span at bounding box center [312, 273] width 7 height 8
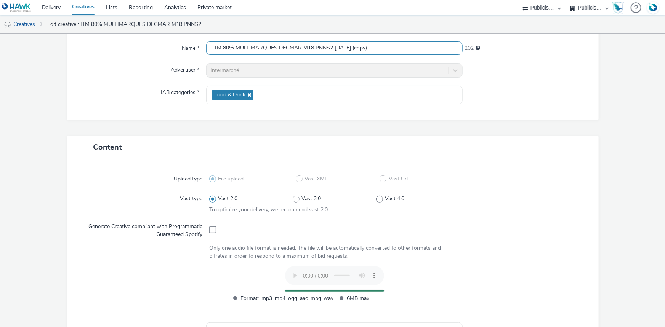
click at [294, 47] on input "ITM 80% MULTIMARQUES DEGMAR M18 PNNS2 [DATE] (copy)" at bounding box center [334, 48] width 257 height 13
paste input "3 [DATE]"
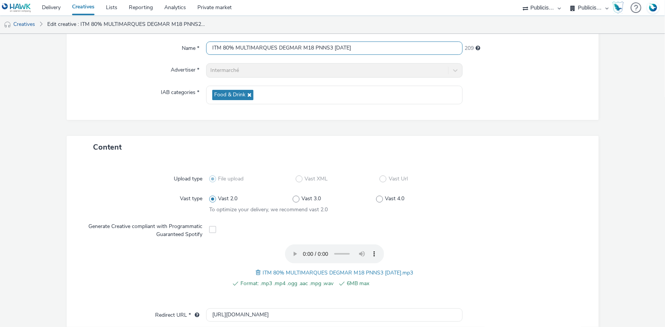
type input "ITM 80% MULTIMARQUES DEGMAR M18 PNNS3 [DATE]"
click at [557, 172] on div at bounding box center [522, 179] width 125 height 14
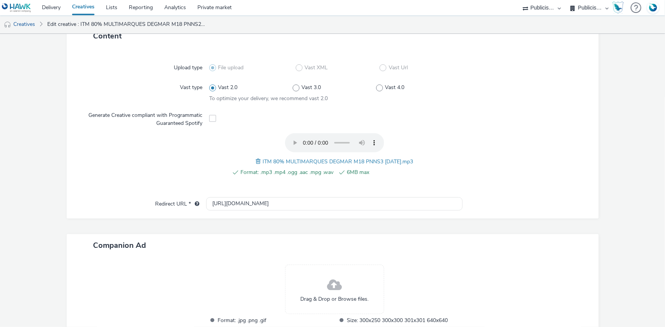
scroll to position [239, 0]
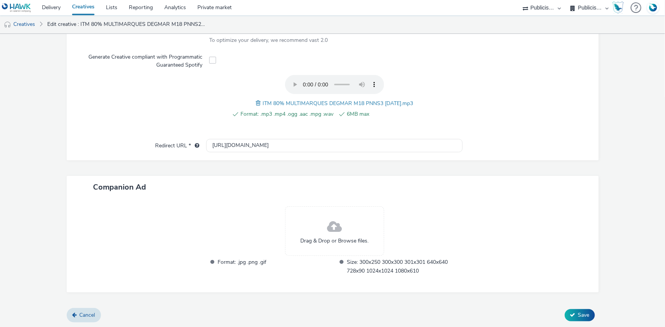
click at [575, 303] on div "Content Upload type File upload Vast XML Vast Url Vast type Vast 2.0 Vast 3.0 V…" at bounding box center [333, 137] width 532 height 343
click at [576, 310] on button "Save" at bounding box center [580, 316] width 30 height 12
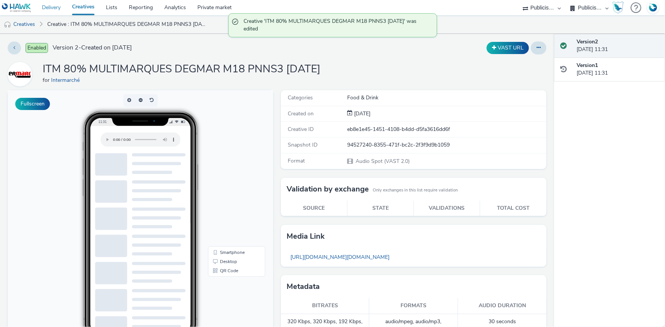
click at [53, 6] on link "Delivery" at bounding box center [51, 7] width 30 height 15
